Goal: Understand process/instructions: Learn how to perform a task or action

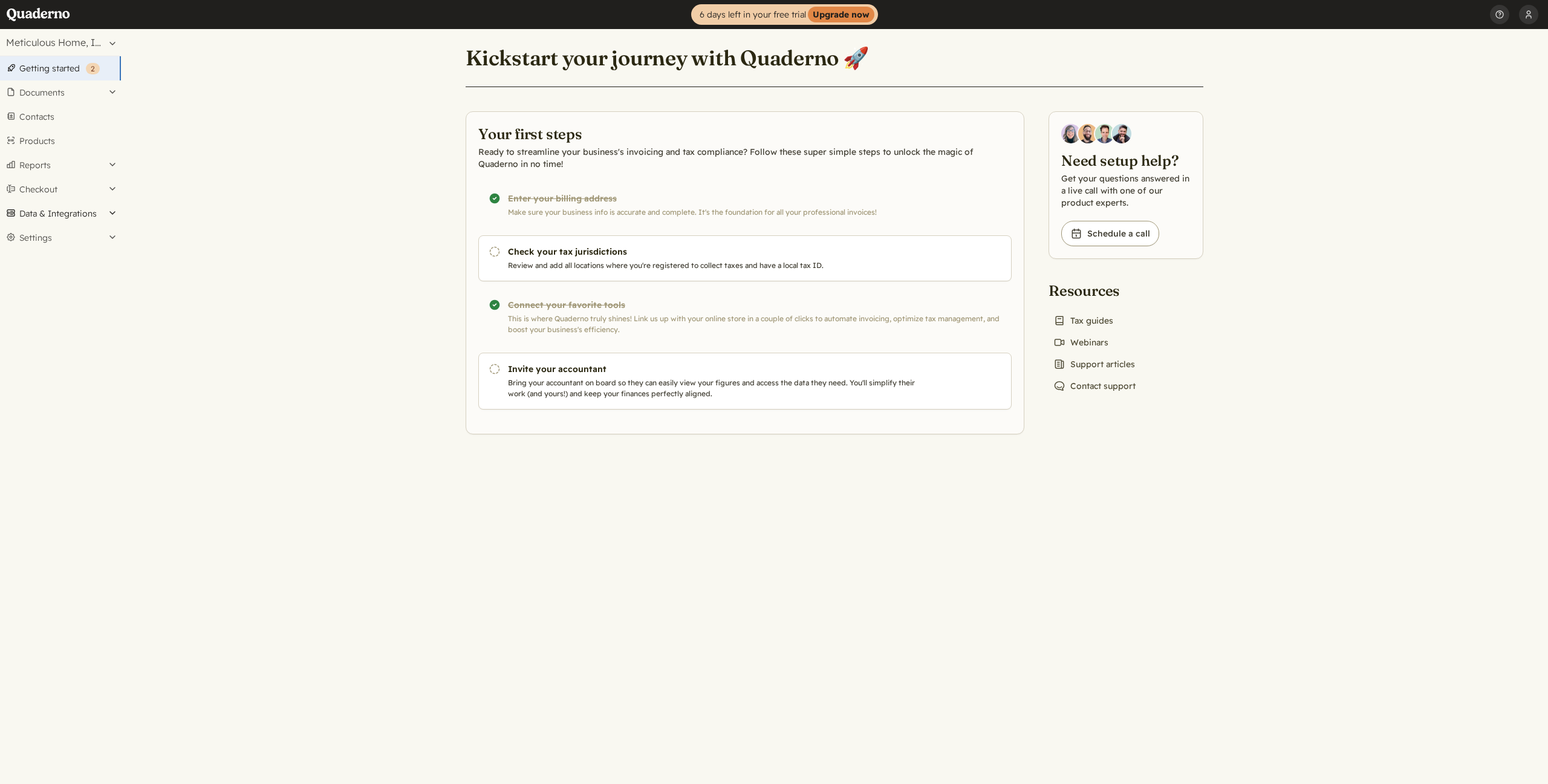
click at [77, 211] on button "Data & Integrations" at bounding box center [60, 213] width 121 height 24
click at [65, 85] on button "Documents" at bounding box center [60, 93] width 121 height 24
click at [46, 87] on button "Documents" at bounding box center [60, 93] width 121 height 24
click at [332, 141] on main "Kickstart your journey with Quaderno 🚀 Your first steps Ready to streamline you…" at bounding box center [834, 406] width 1427 height 755
click at [113, 242] on button "Settings" at bounding box center [60, 238] width 121 height 24
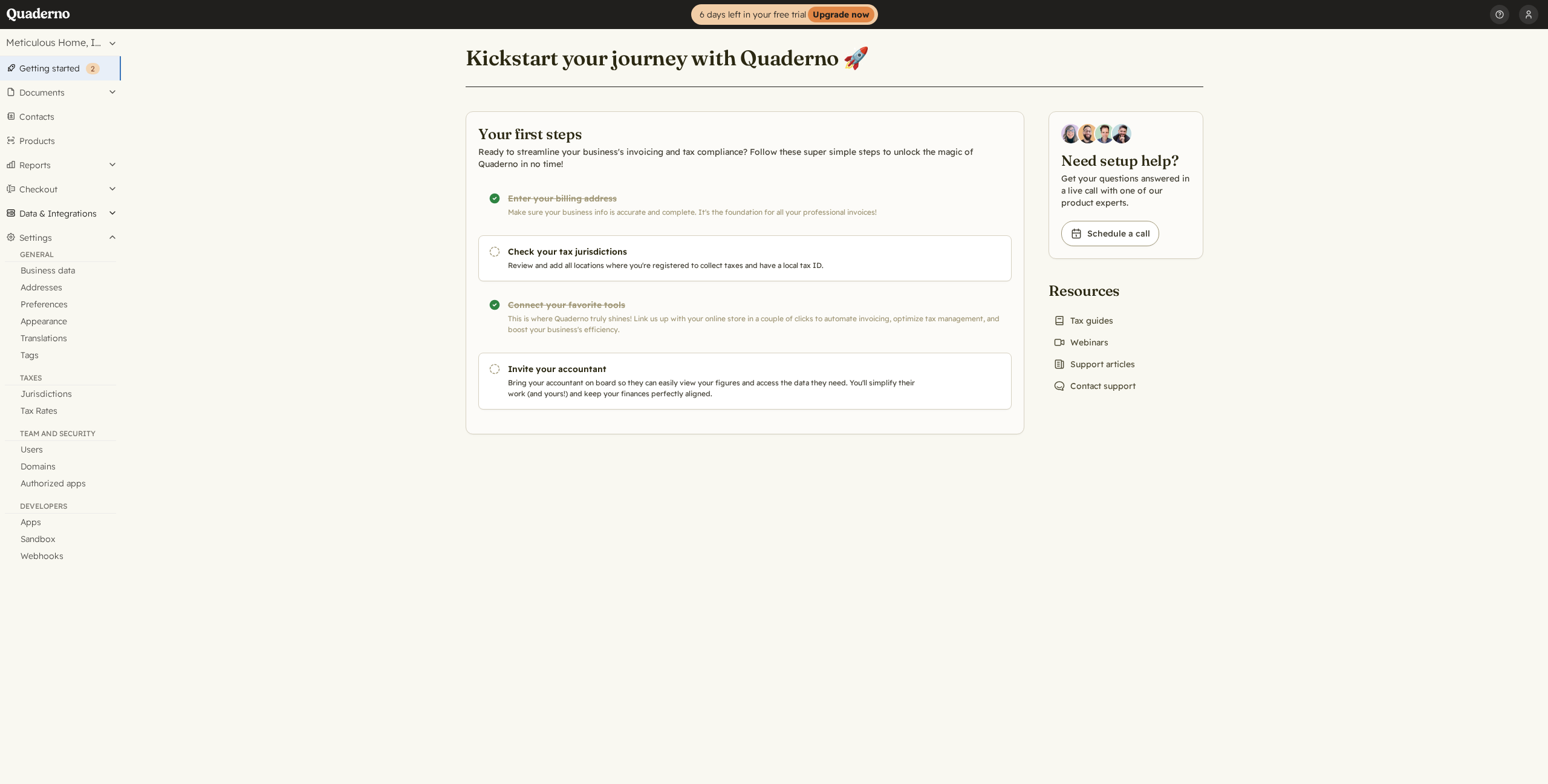
click at [105, 219] on button "Data & Integrations" at bounding box center [60, 213] width 121 height 24
click at [49, 235] on link "Integrations" at bounding box center [60, 234] width 121 height 17
click at [93, 208] on button "Data & Integrations" at bounding box center [60, 213] width 121 height 24
click at [54, 236] on link "Integrations" at bounding box center [60, 234] width 121 height 17
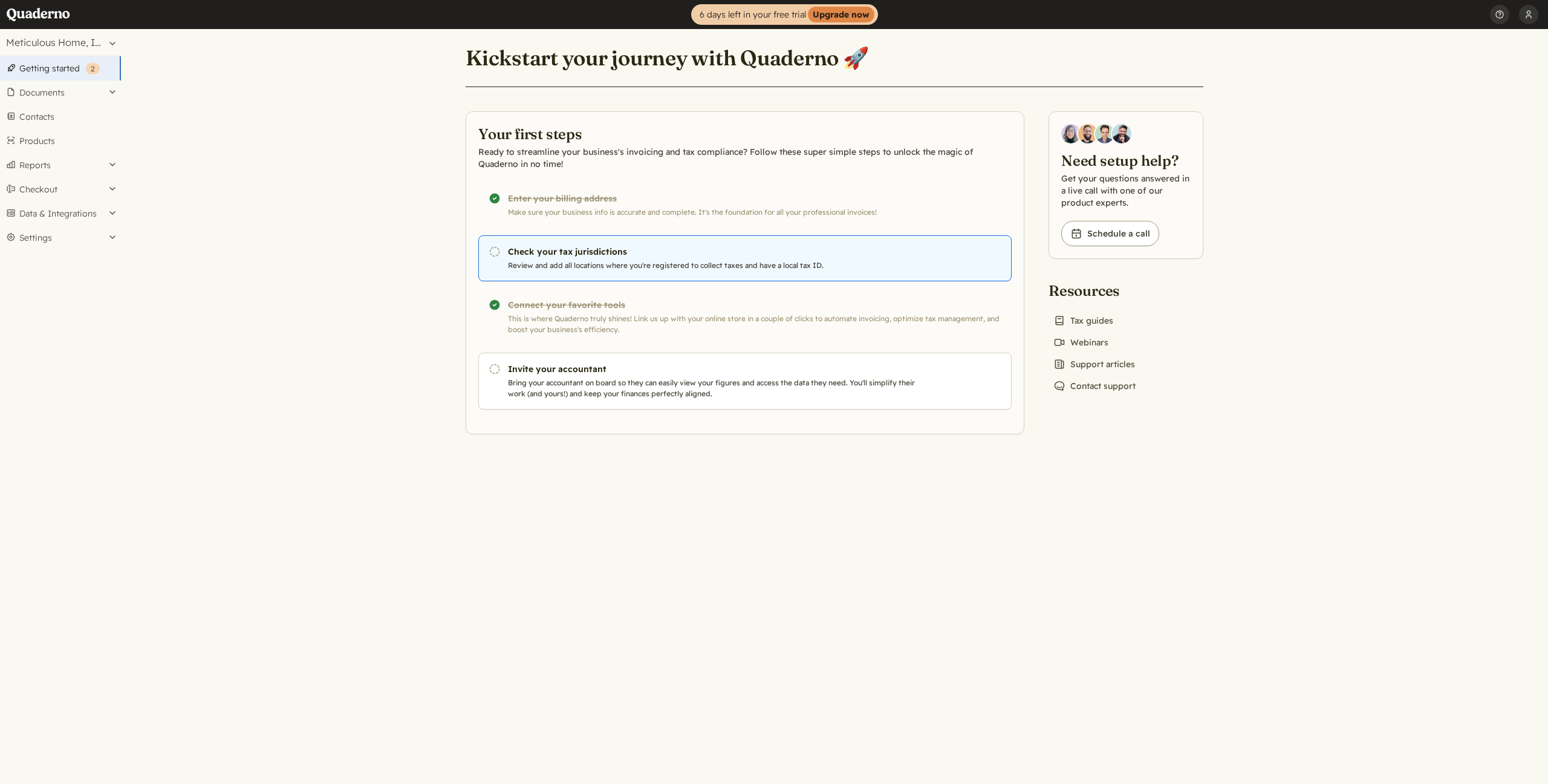
click at [508, 256] on h3 "Check your tax jurisdictions" at bounding box center [715, 251] width 413 height 12
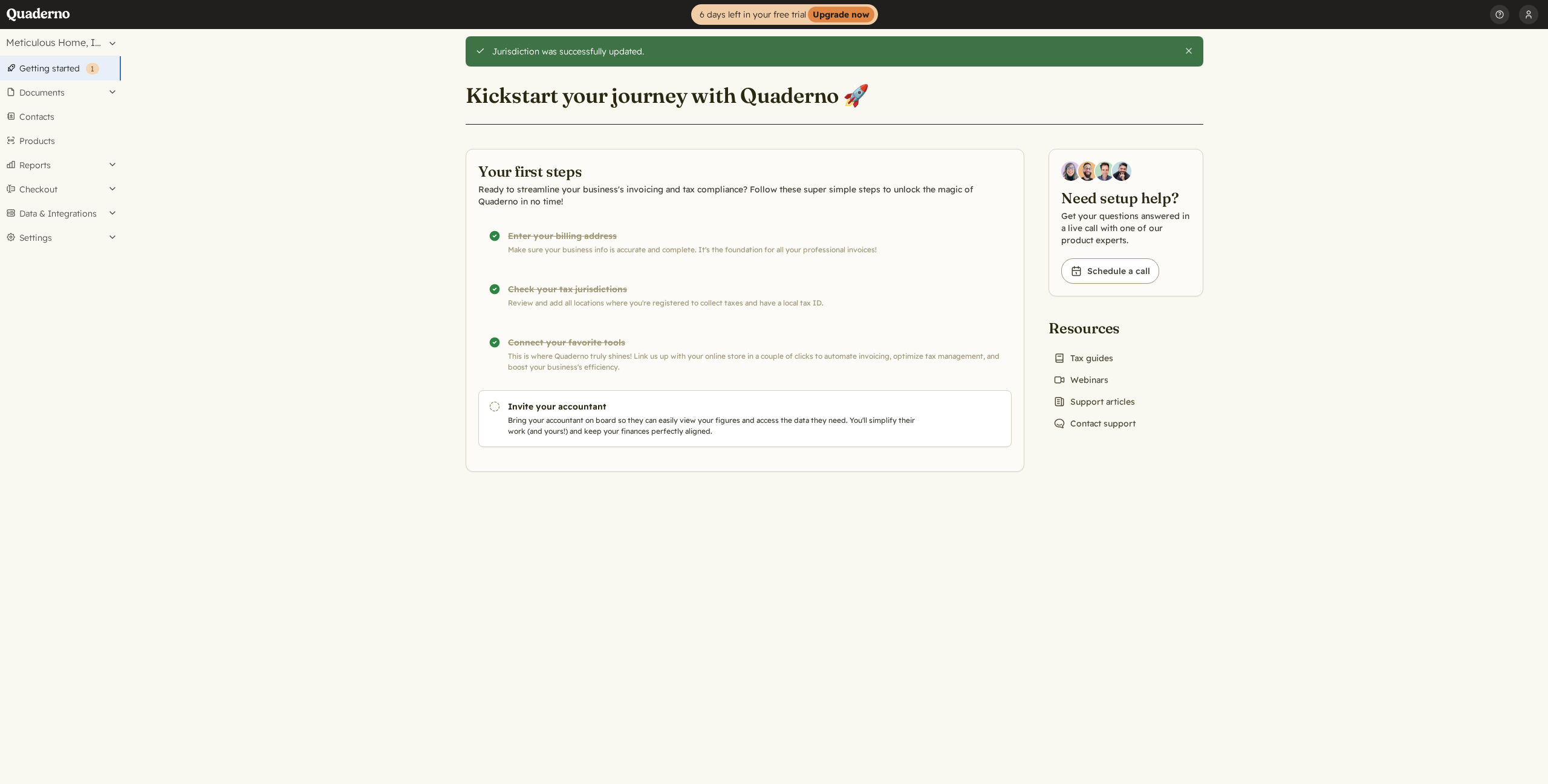
click at [374, 243] on main "Jurisdiction was successfully updated. Close Kickstart your journey with Quader…" at bounding box center [834, 406] width 1427 height 755
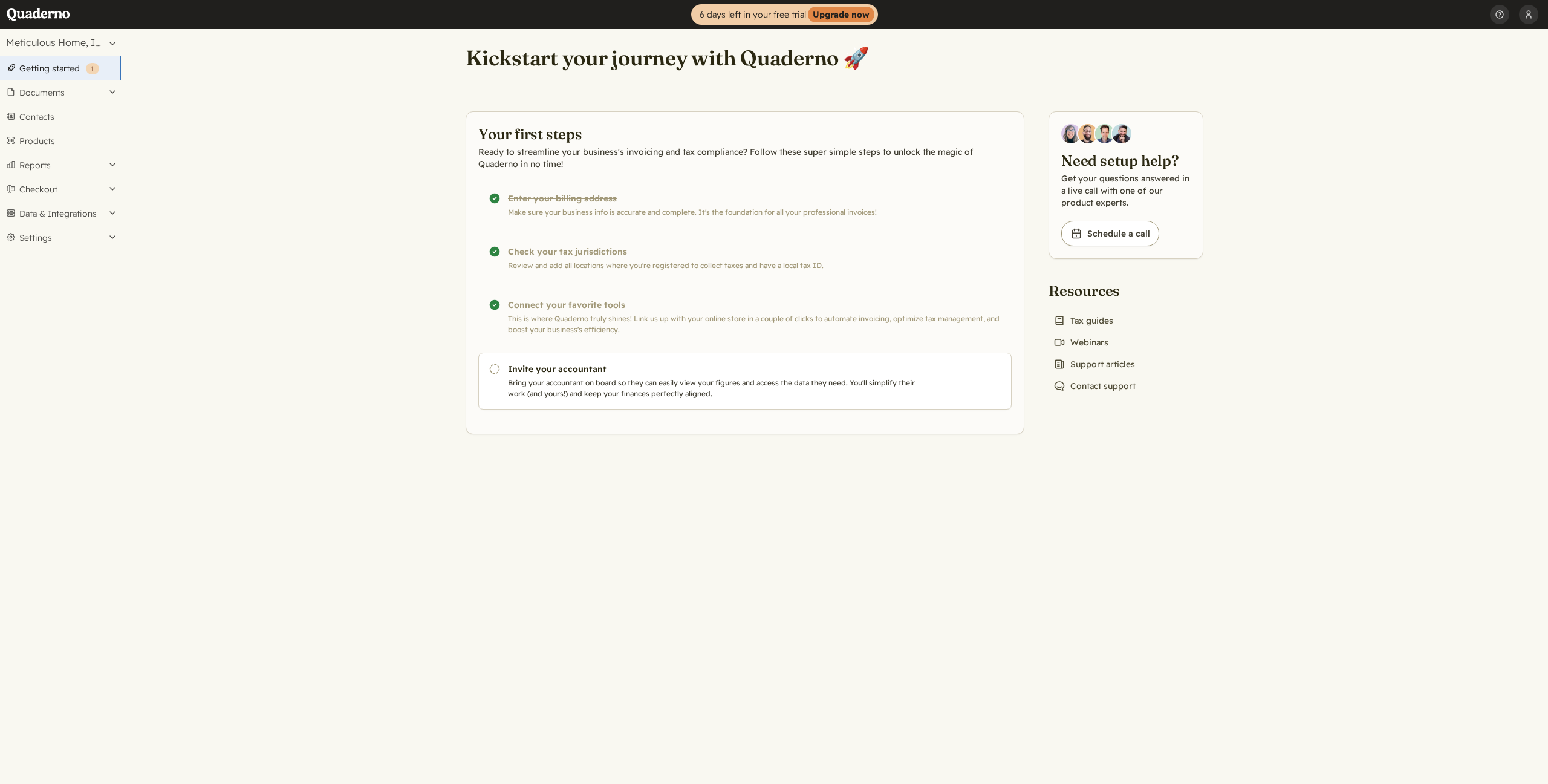
click at [565, 251] on div "Completed! Check your tax jurisdictions Review and add all locations where you'…" at bounding box center [745, 258] width 533 height 46
click at [296, 278] on main "Jurisdiction was successfully updated. Close Kickstart your journey with Quader…" at bounding box center [834, 406] width 1427 height 755
click at [57, 236] on button "Settings" at bounding box center [60, 238] width 121 height 24
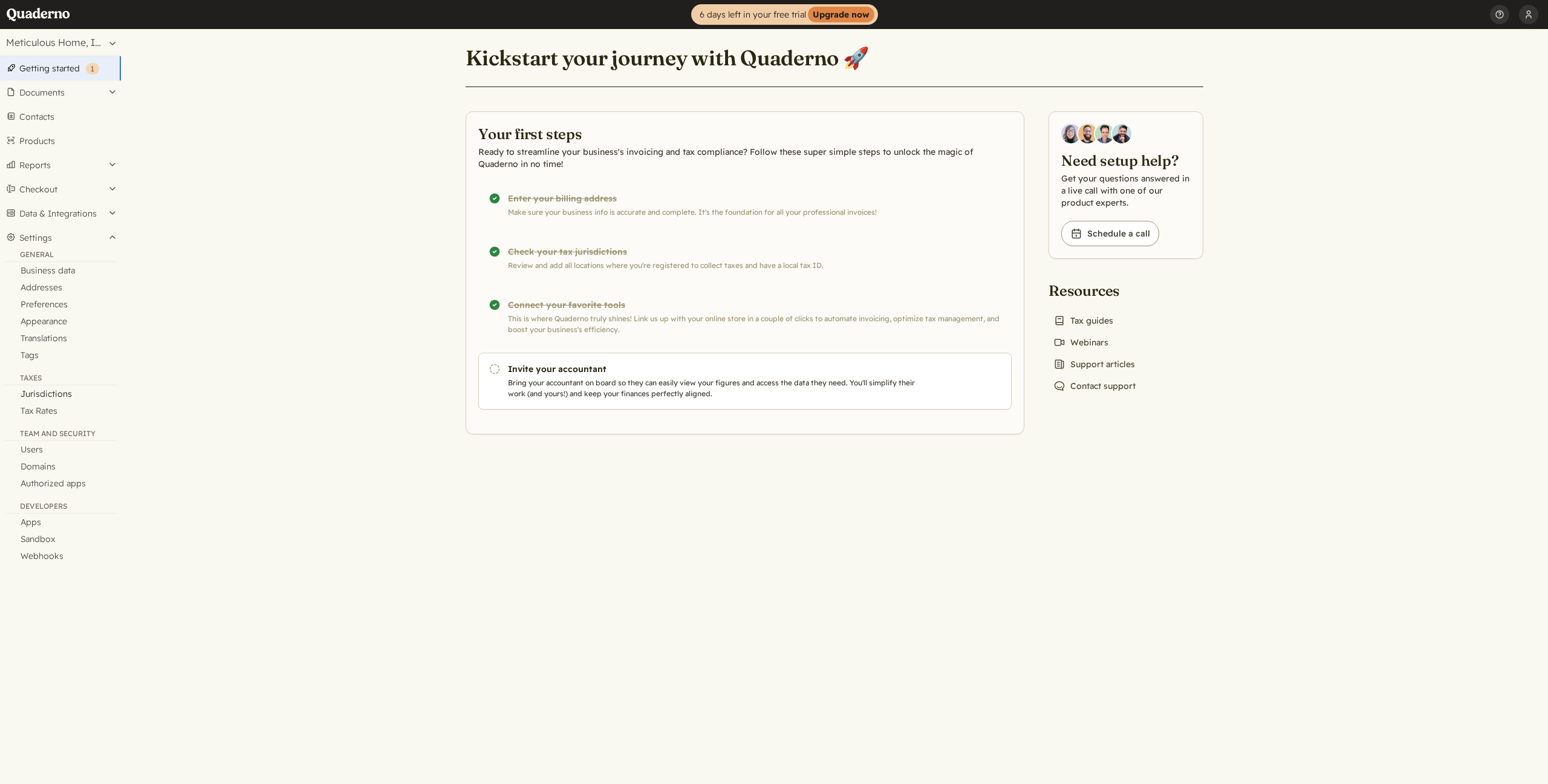
click at [63, 393] on link "Jurisdictions" at bounding box center [60, 394] width 121 height 17
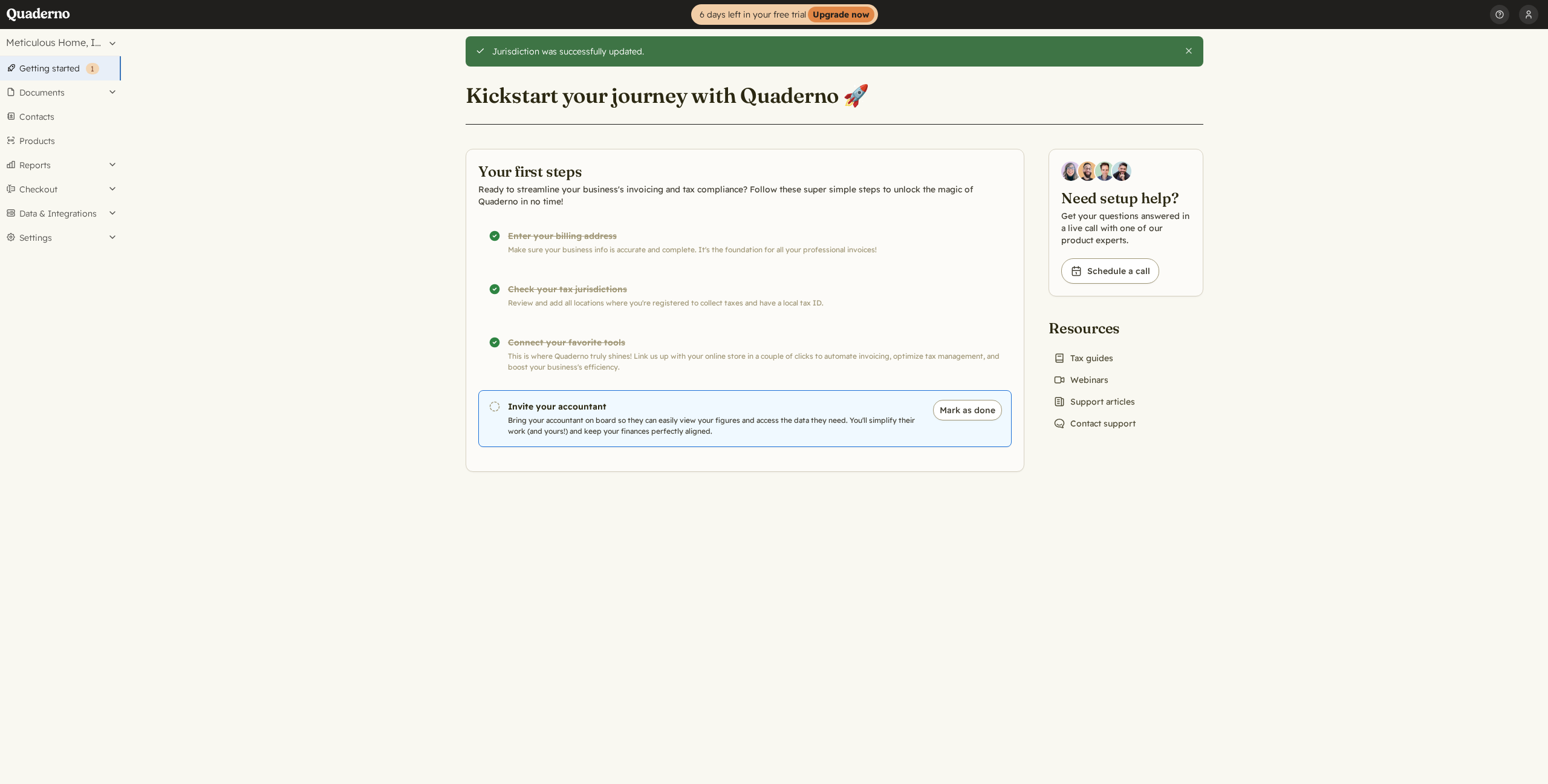
click at [528, 424] on p "Bring your accountant on board so they can easily view your figures and access …" at bounding box center [715, 426] width 413 height 21
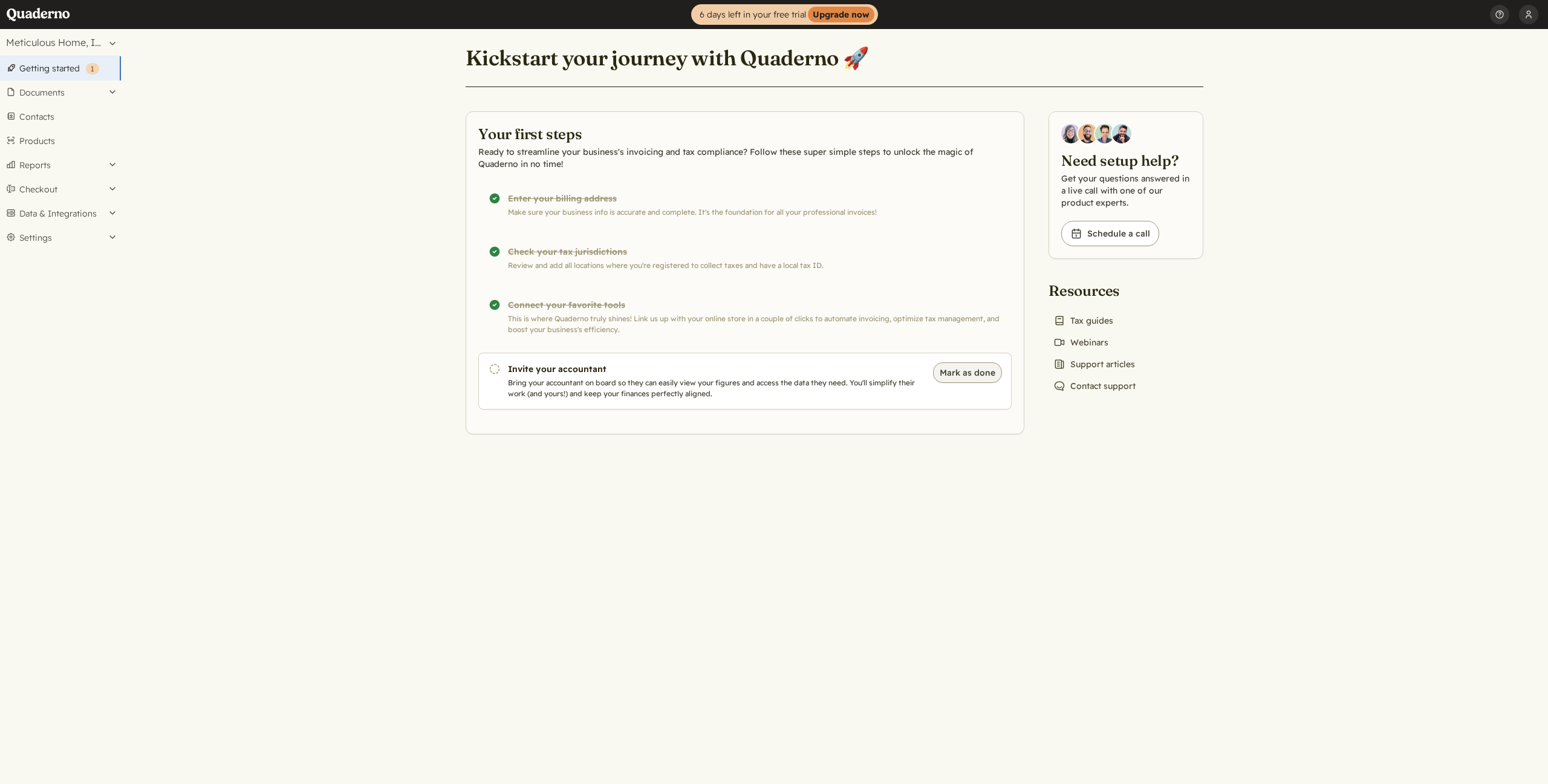
click at [977, 378] on button "Mark as done" at bounding box center [968, 372] width 69 height 21
